Goal: Information Seeking & Learning: Learn about a topic

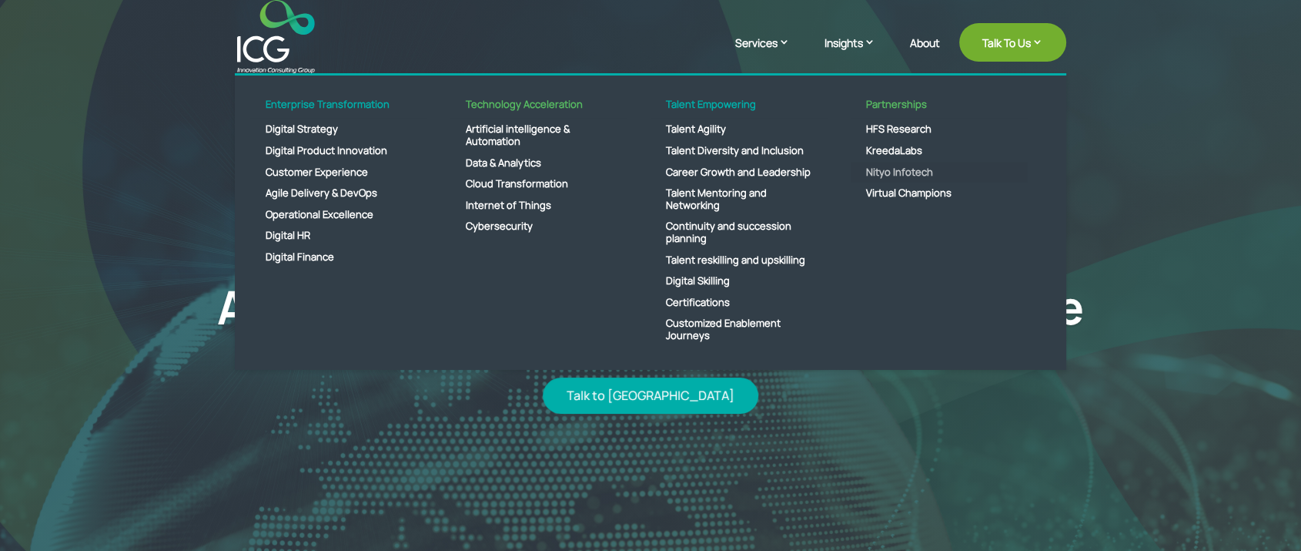
click at [882, 168] on link "Nityo Infotech" at bounding box center [939, 173] width 177 height 22
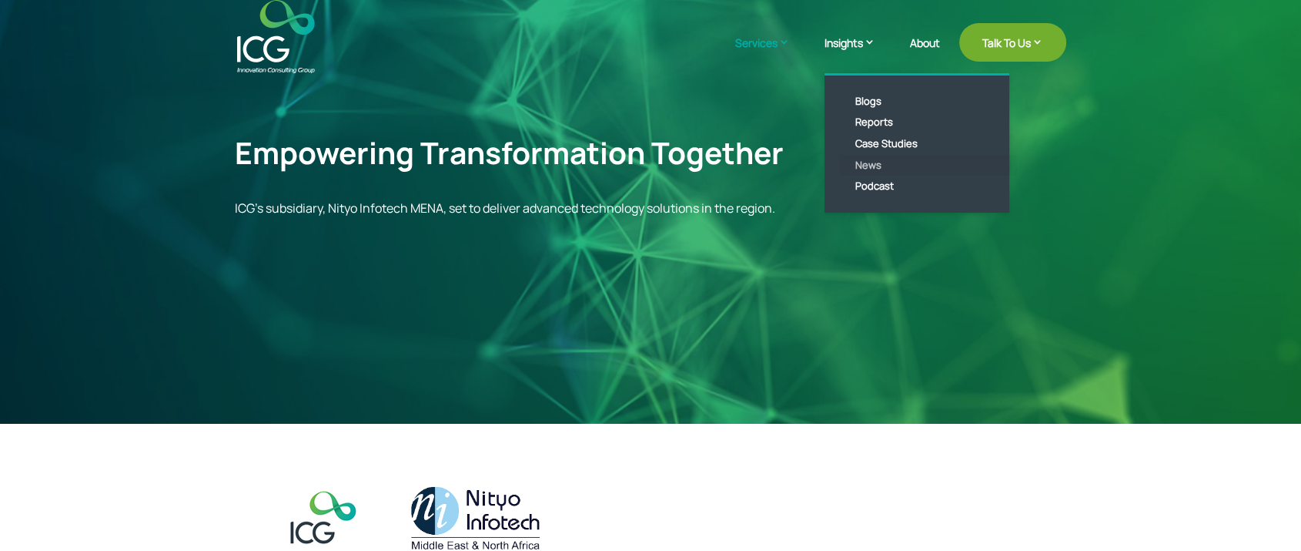
click at [869, 165] on link "News" at bounding box center [928, 166] width 177 height 22
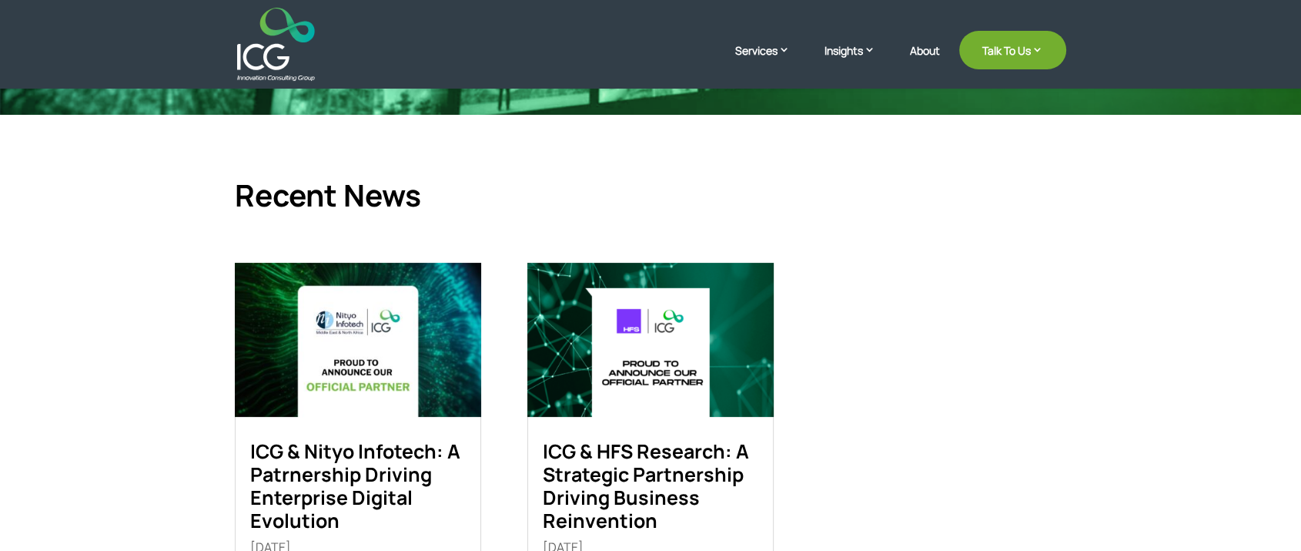
scroll to position [342, 0]
